Goal: Task Accomplishment & Management: Manage account settings

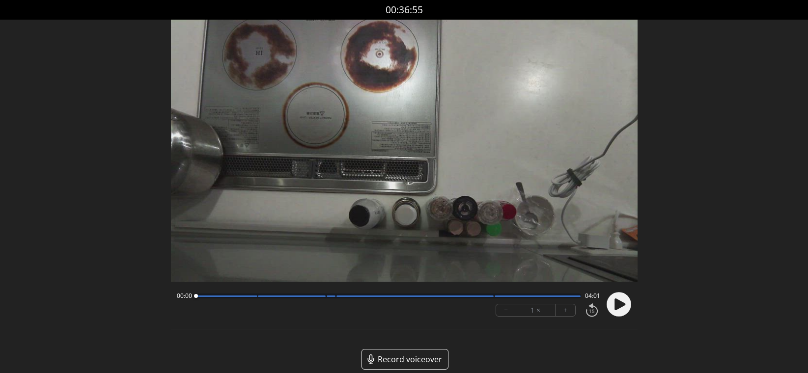
click at [615, 300] on icon at bounding box center [620, 305] width 11 height 12
click at [571, 310] on button "+" at bounding box center [566, 311] width 20 height 12
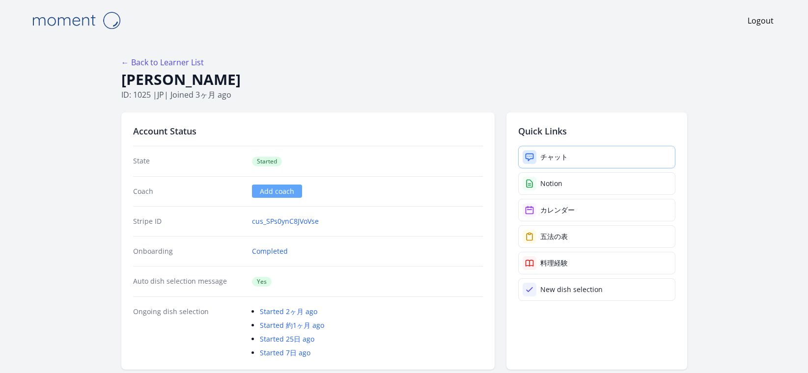
click at [535, 153] on div at bounding box center [530, 157] width 14 height 14
click at [546, 182] on div "Notion" at bounding box center [551, 184] width 22 height 10
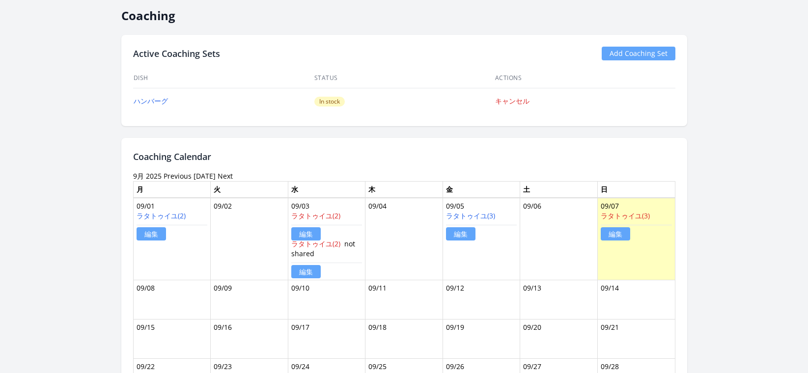
scroll to position [337, 0]
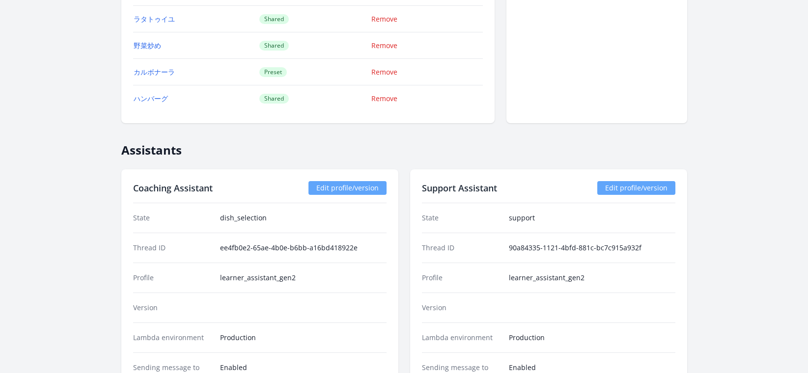
scroll to position [886, 0]
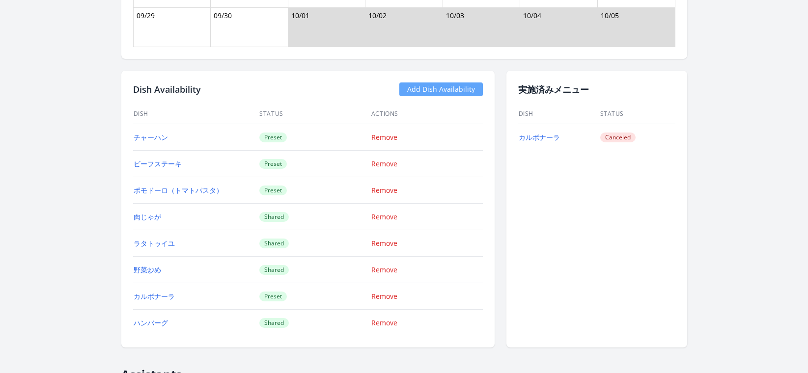
click at [426, 92] on link "Add Dish Availability" at bounding box center [441, 90] width 84 height 14
click at [429, 87] on link "Add Dish Availability" at bounding box center [441, 90] width 84 height 14
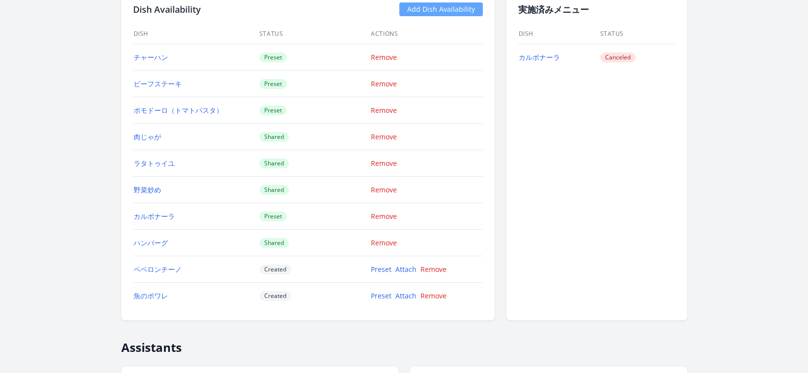
scroll to position [967, 0]
click at [379, 270] on link "Preset" at bounding box center [381, 268] width 21 height 9
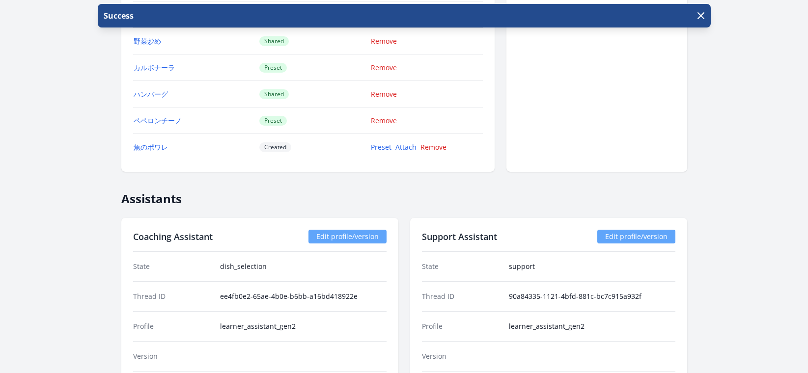
scroll to position [1117, 0]
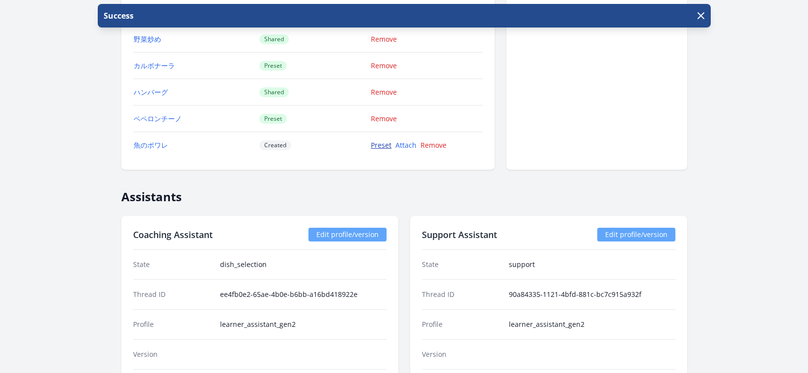
click at [378, 146] on link "Preset" at bounding box center [381, 145] width 21 height 9
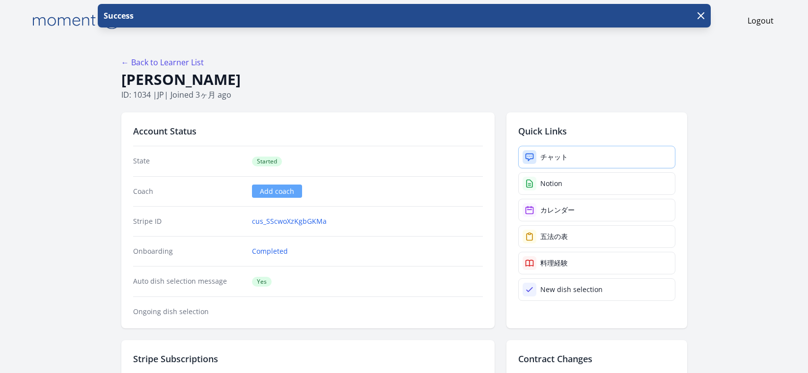
click at [549, 159] on div "チャット" at bounding box center [554, 157] width 28 height 10
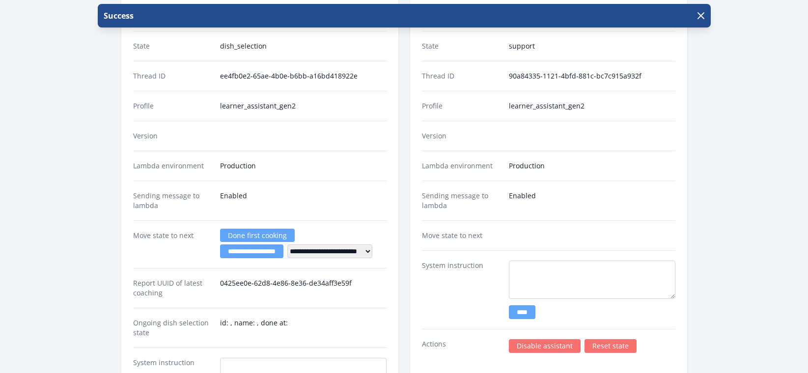
scroll to position [1546, 0]
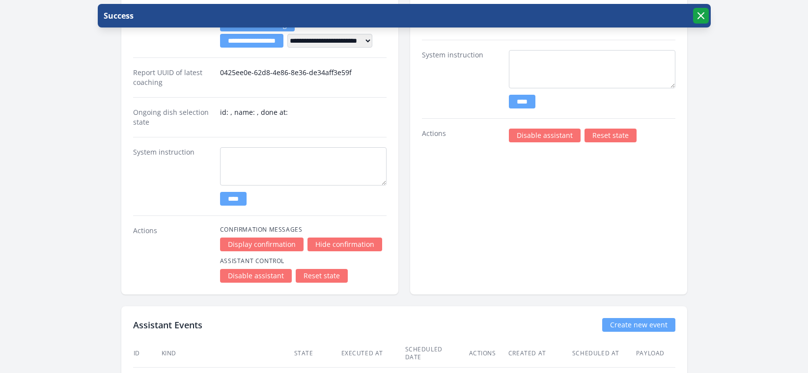
click at [701, 16] on icon "button" at bounding box center [701, 16] width 6 height 6
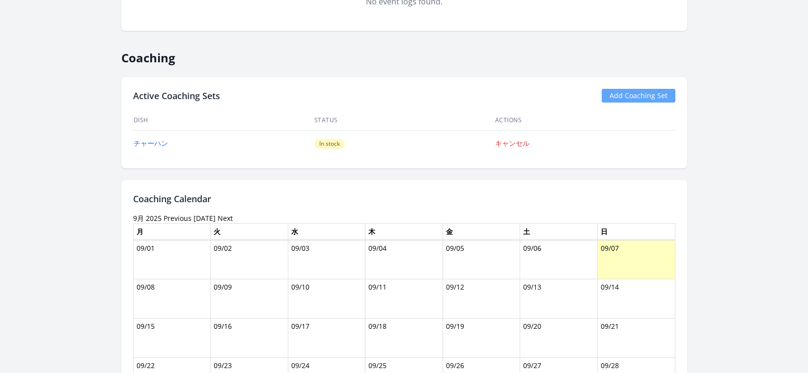
scroll to position [430, 0]
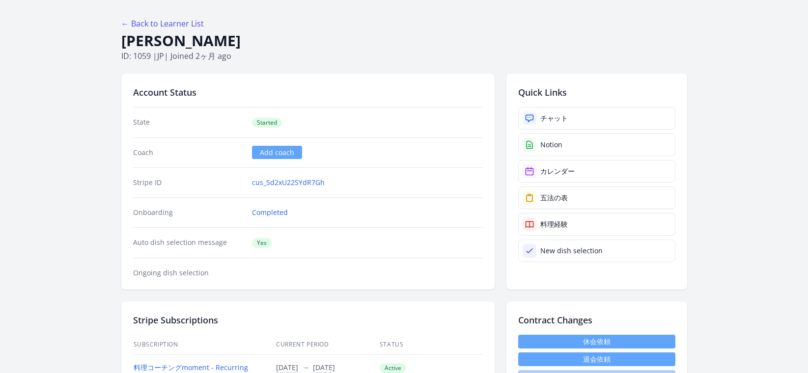
scroll to position [178, 0]
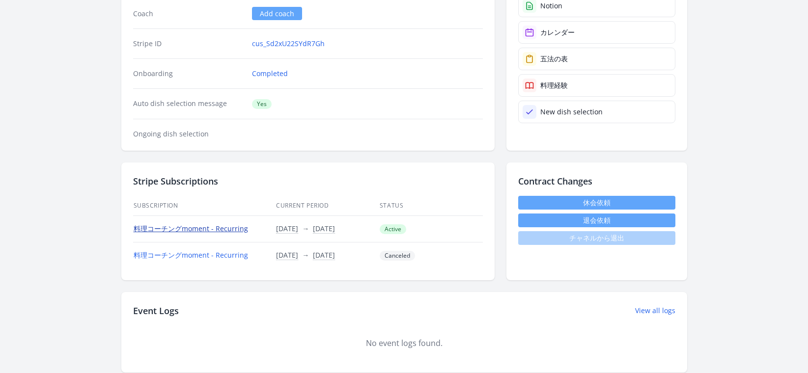
click at [224, 231] on link "料理コーチングmoment - Recurring" at bounding box center [191, 228] width 114 height 9
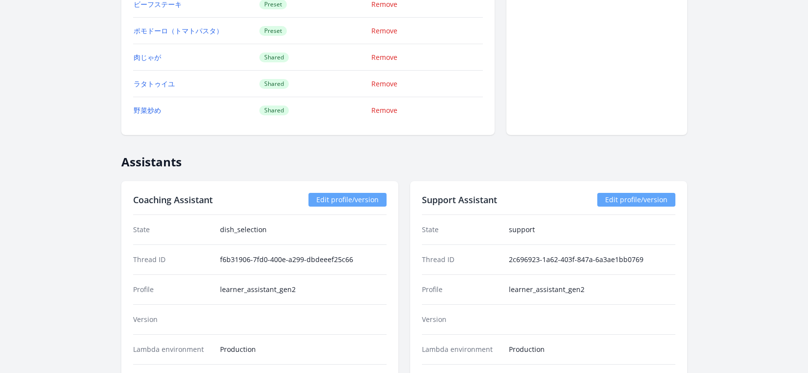
scroll to position [1548, 0]
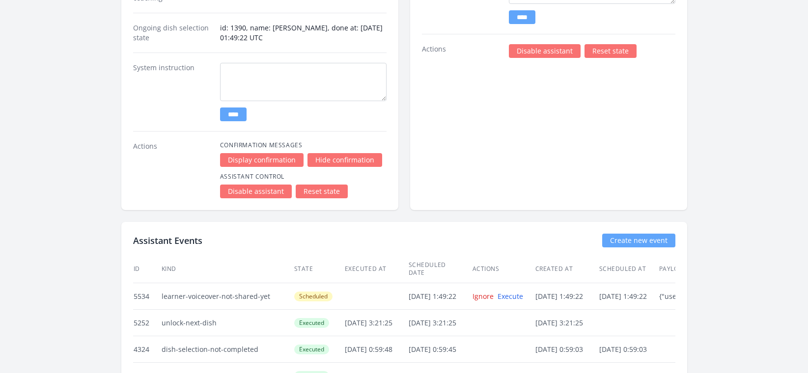
click at [537, 54] on link "Disable assistant" at bounding box center [545, 51] width 72 height 14
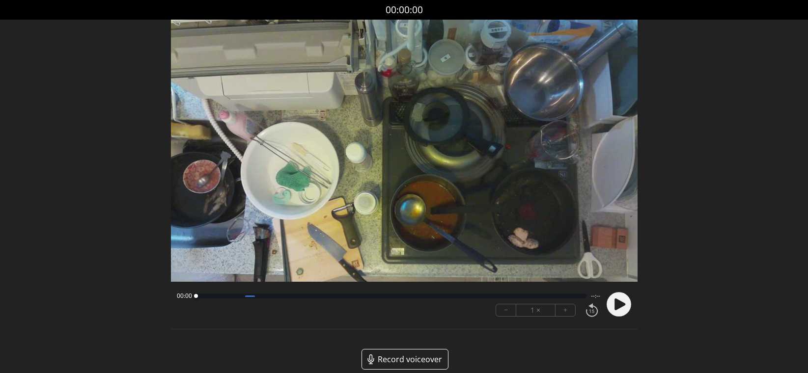
click at [617, 301] on icon at bounding box center [620, 305] width 11 height 12
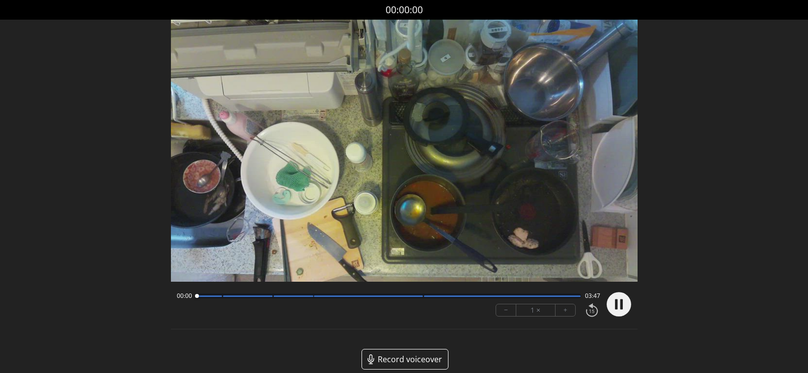
click at [565, 310] on button "+" at bounding box center [566, 311] width 20 height 12
click at [556, 305] on button "+" at bounding box center [566, 311] width 20 height 12
click at [618, 309] on circle at bounding box center [619, 305] width 25 height 25
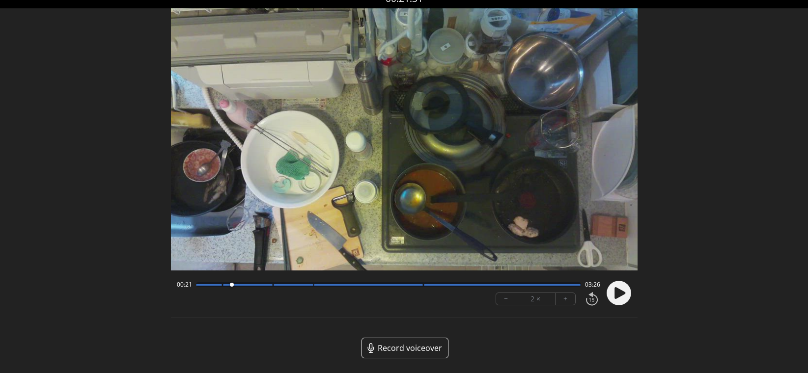
scroll to position [12, 0]
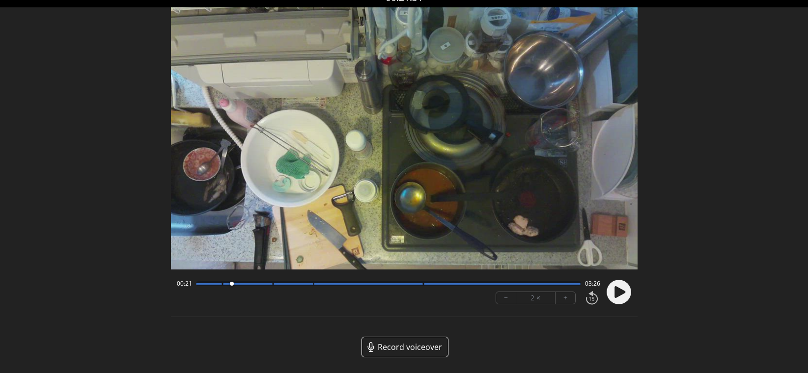
click at [611, 293] on circle at bounding box center [619, 293] width 25 height 25
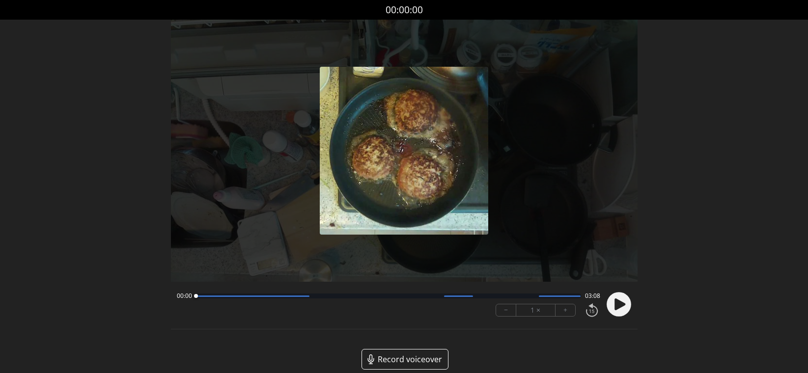
click at [624, 304] on icon at bounding box center [619, 305] width 26 height 26
click at [564, 311] on button "+" at bounding box center [566, 311] width 20 height 12
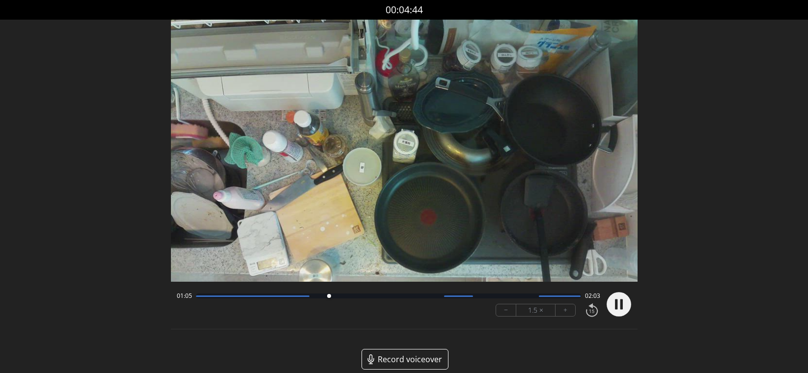
click at [548, 298] on div at bounding box center [388, 296] width 385 height 5
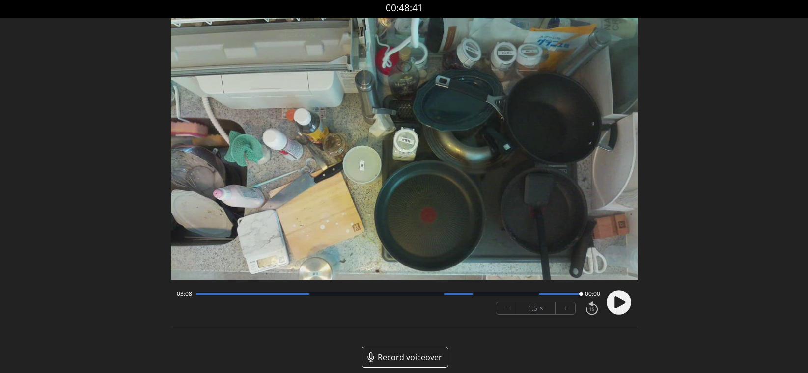
scroll to position [12, 0]
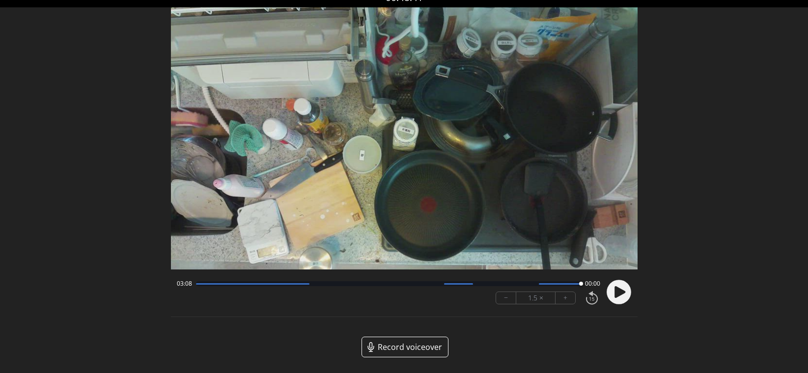
click at [523, 283] on div at bounding box center [388, 284] width 385 height 5
click at [614, 292] on circle at bounding box center [619, 293] width 25 height 25
click at [575, 284] on div at bounding box center [580, 284] width 13 height 13
click at [618, 291] on icon at bounding box center [620, 292] width 11 height 12
click at [580, 285] on div at bounding box center [580, 284] width 4 height 4
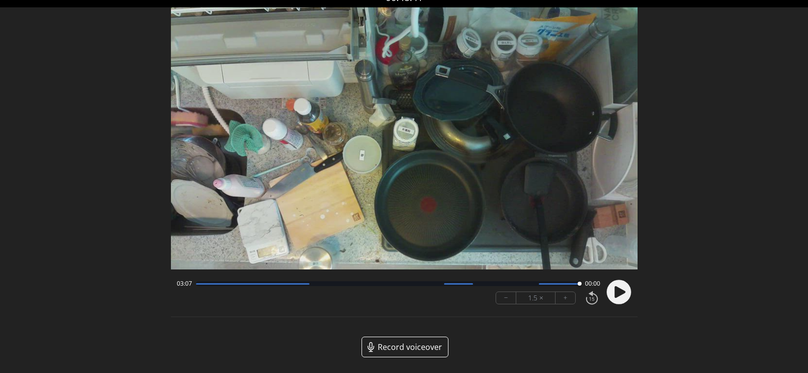
click at [618, 294] on icon at bounding box center [620, 292] width 11 height 12
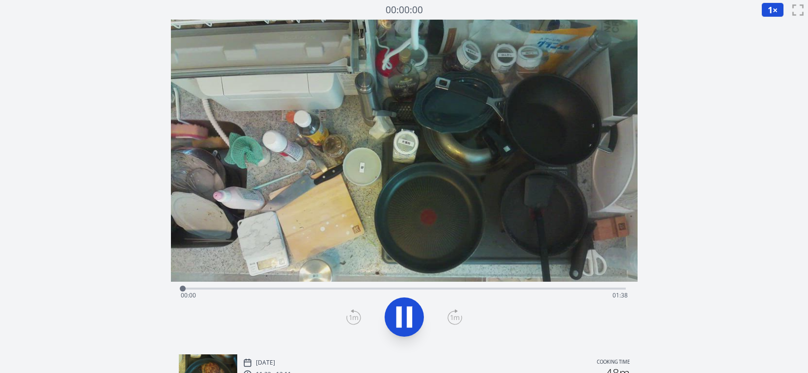
click at [595, 289] on div "Time elapsed: 00:00 Time remaining: 01:38" at bounding box center [404, 296] width 447 height 16
